Goal: Find specific page/section: Find specific page/section

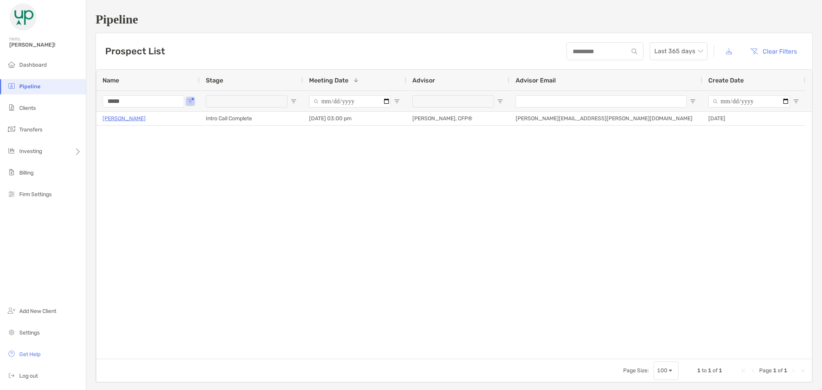
click at [36, 86] on span "Pipeline" at bounding box center [29, 86] width 21 height 7
drag, startPoint x: 156, startPoint y: 100, endPoint x: 79, endPoint y: 96, distance: 76.4
click at [79, 96] on div "Pipeline Hello, [PERSON_NAME]! Dashboard Pipeline Clients Transfers Investing B…" at bounding box center [411, 195] width 822 height 390
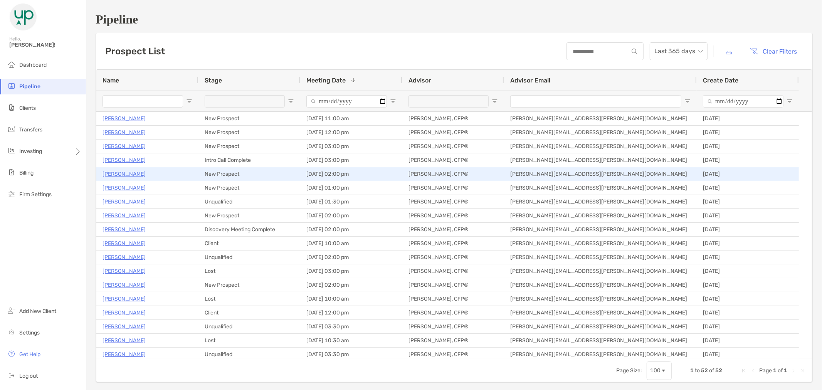
click at [121, 171] on p "[PERSON_NAME]" at bounding box center [123, 174] width 43 height 10
